Goal: Find specific page/section: Find specific page/section

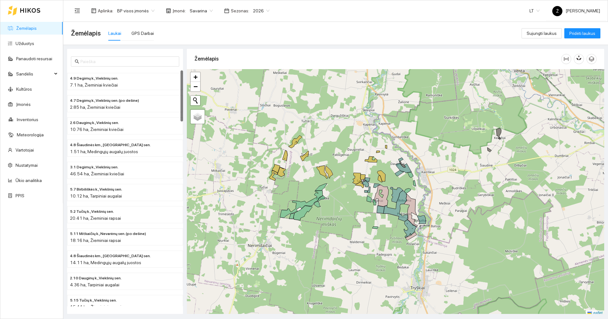
scroll to position [2, 0]
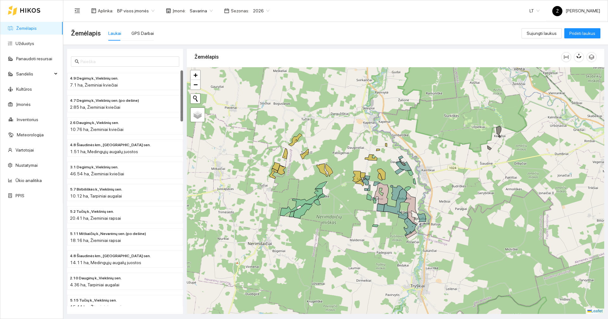
drag, startPoint x: 349, startPoint y: 135, endPoint x: 325, endPoint y: 120, distance: 28.4
click at [325, 120] on div "+ − Nieko nerasta. Bandykite dar kartą. Žemėlapis Palydovas Leaflet" at bounding box center [396, 190] width 418 height 247
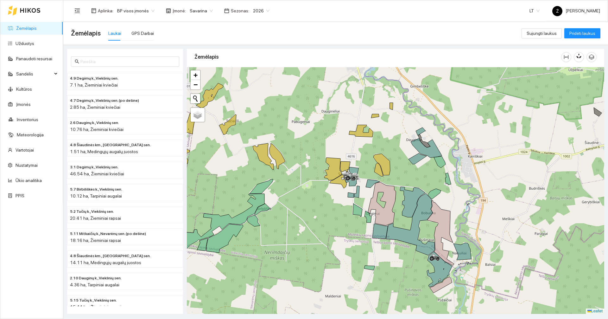
drag, startPoint x: 463, startPoint y: 156, endPoint x: 475, endPoint y: 137, distance: 22.8
click at [473, 139] on div at bounding box center [396, 190] width 418 height 247
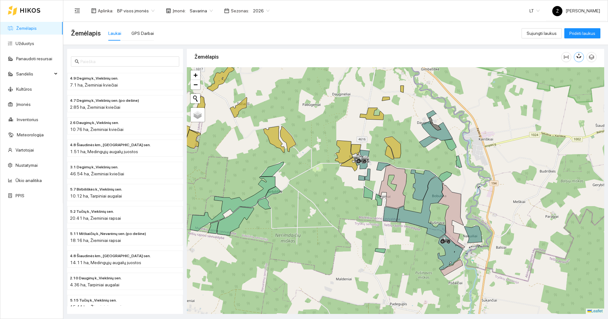
click at [577, 58] on icon "button" at bounding box center [579, 56] width 6 height 6
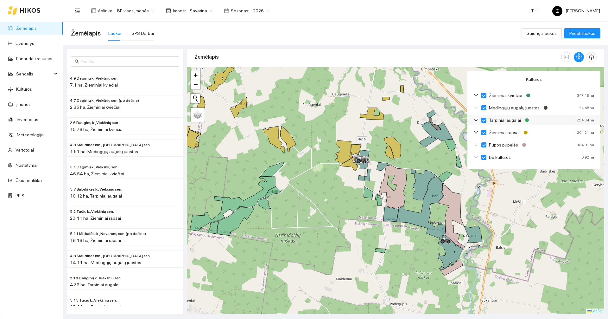
drag, startPoint x: 486, startPoint y: 108, endPoint x: 484, endPoint y: 117, distance: 9.4
click at [485, 108] on input "Medingųjų augalų juostos" at bounding box center [484, 107] width 5 height 5
click at [484, 120] on input "Tarpiniai augalai" at bounding box center [484, 120] width 5 height 5
checkbox input "false"
checkbox input "true"
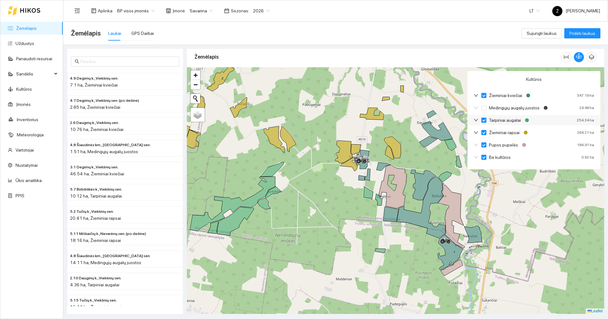
checkbox input "false"
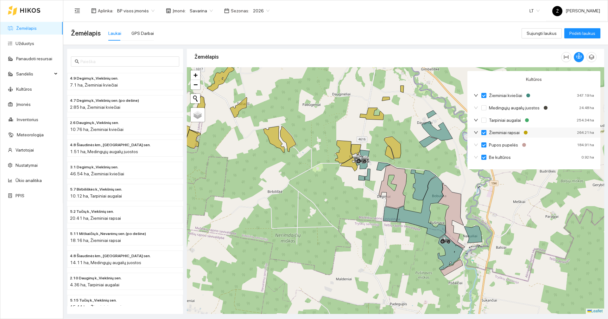
click at [487, 131] on span "Žieminiai rapsai" at bounding box center [505, 132] width 36 height 7
click at [487, 131] on input "Žieminiai rapsai" at bounding box center [484, 132] width 5 height 5
checkbox input "false"
checkbox input "true"
checkbox input "false"
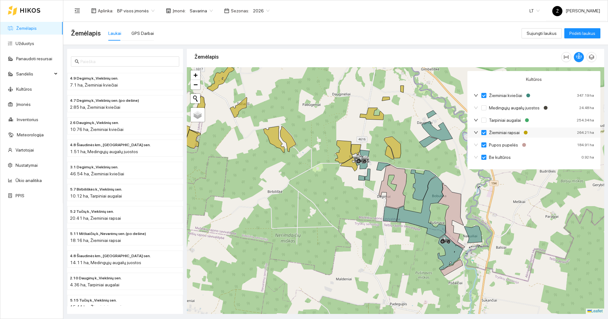
checkbox input "false"
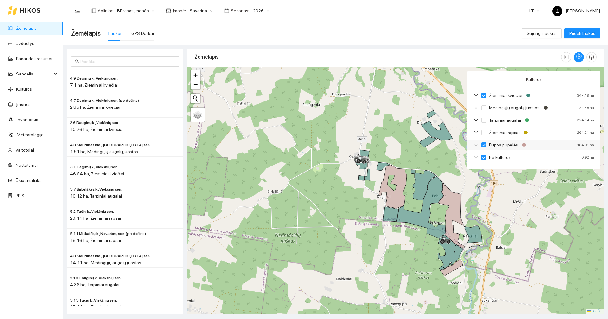
click at [486, 144] on input "Pupos pupelės" at bounding box center [484, 144] width 5 height 5
checkbox input "false"
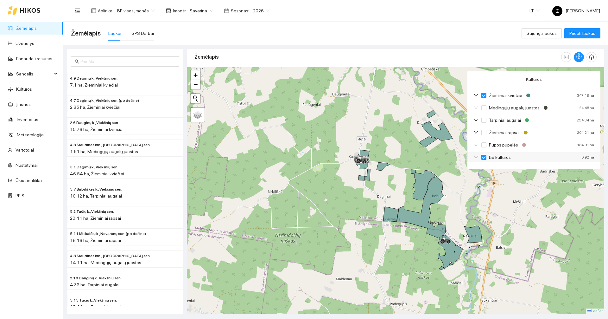
click at [485, 157] on input "Be kultūros" at bounding box center [484, 157] width 5 height 5
checkbox input "false"
checkbox input "true"
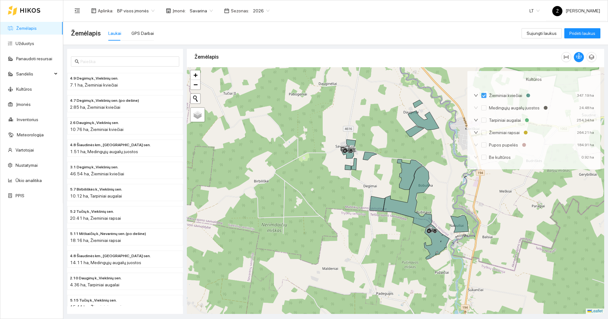
drag, startPoint x: 379, startPoint y: 121, endPoint x: 335, endPoint y: 99, distance: 48.9
click at [335, 99] on div at bounding box center [396, 190] width 418 height 247
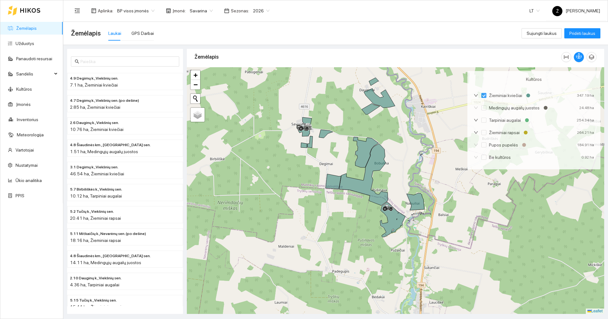
drag, startPoint x: 428, startPoint y: 125, endPoint x: 417, endPoint y: 144, distance: 21.9
click at [417, 144] on div at bounding box center [396, 190] width 418 height 247
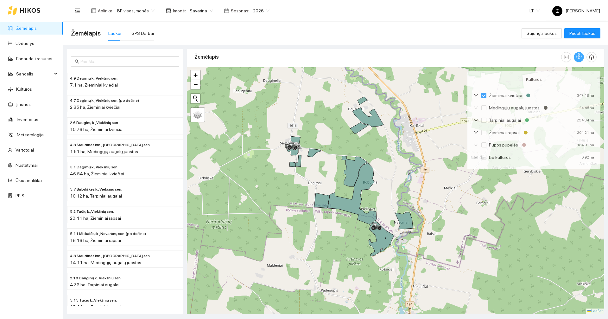
click at [580, 56] on icon "button" at bounding box center [579, 56] width 6 height 6
